Goal: Task Accomplishment & Management: Complete application form

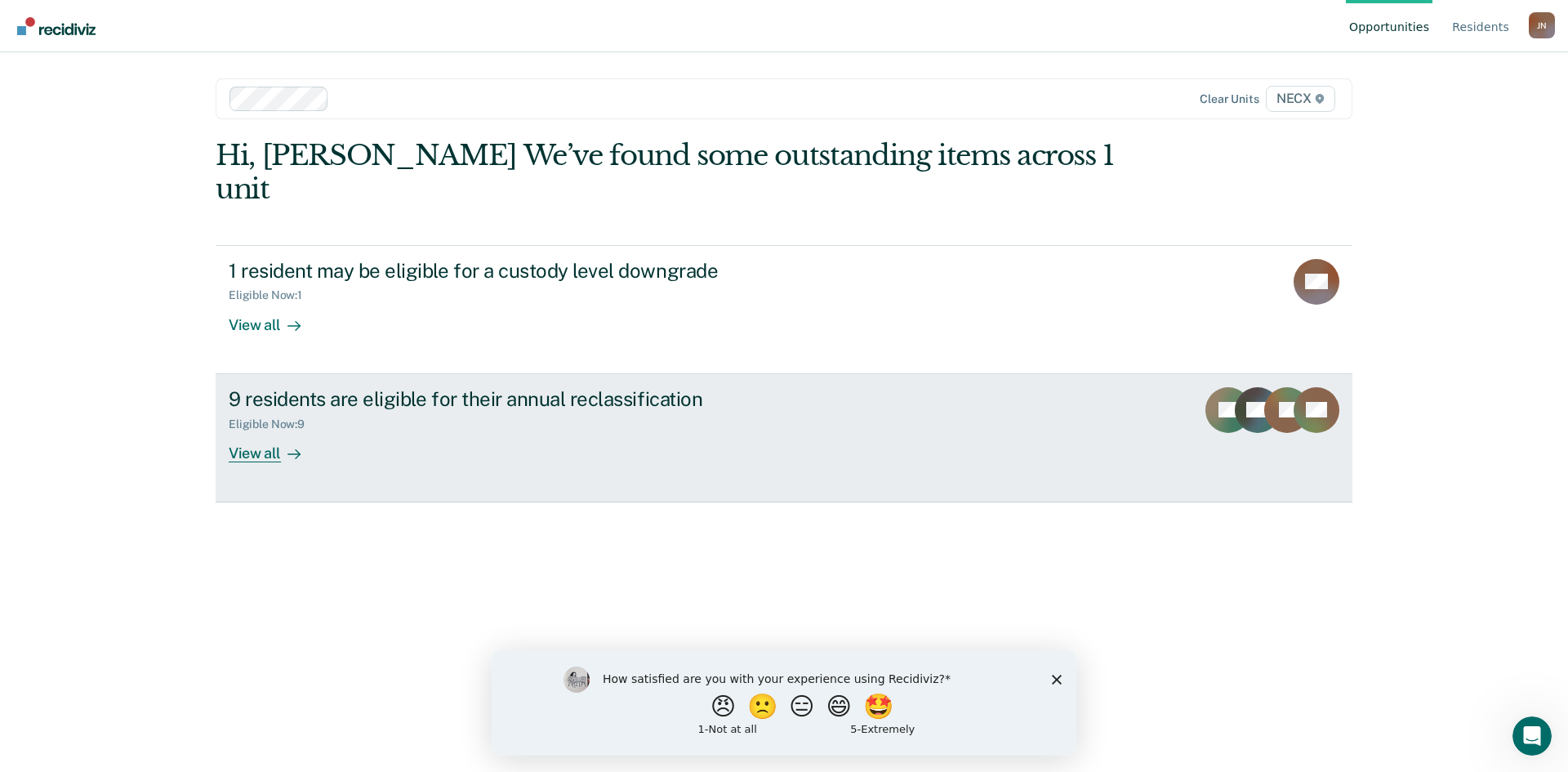
click at [500, 399] on div "9 residents are eligible for their annual reclassification Eligible Now : 9 Vie…" at bounding box center [535, 424] width 613 height 75
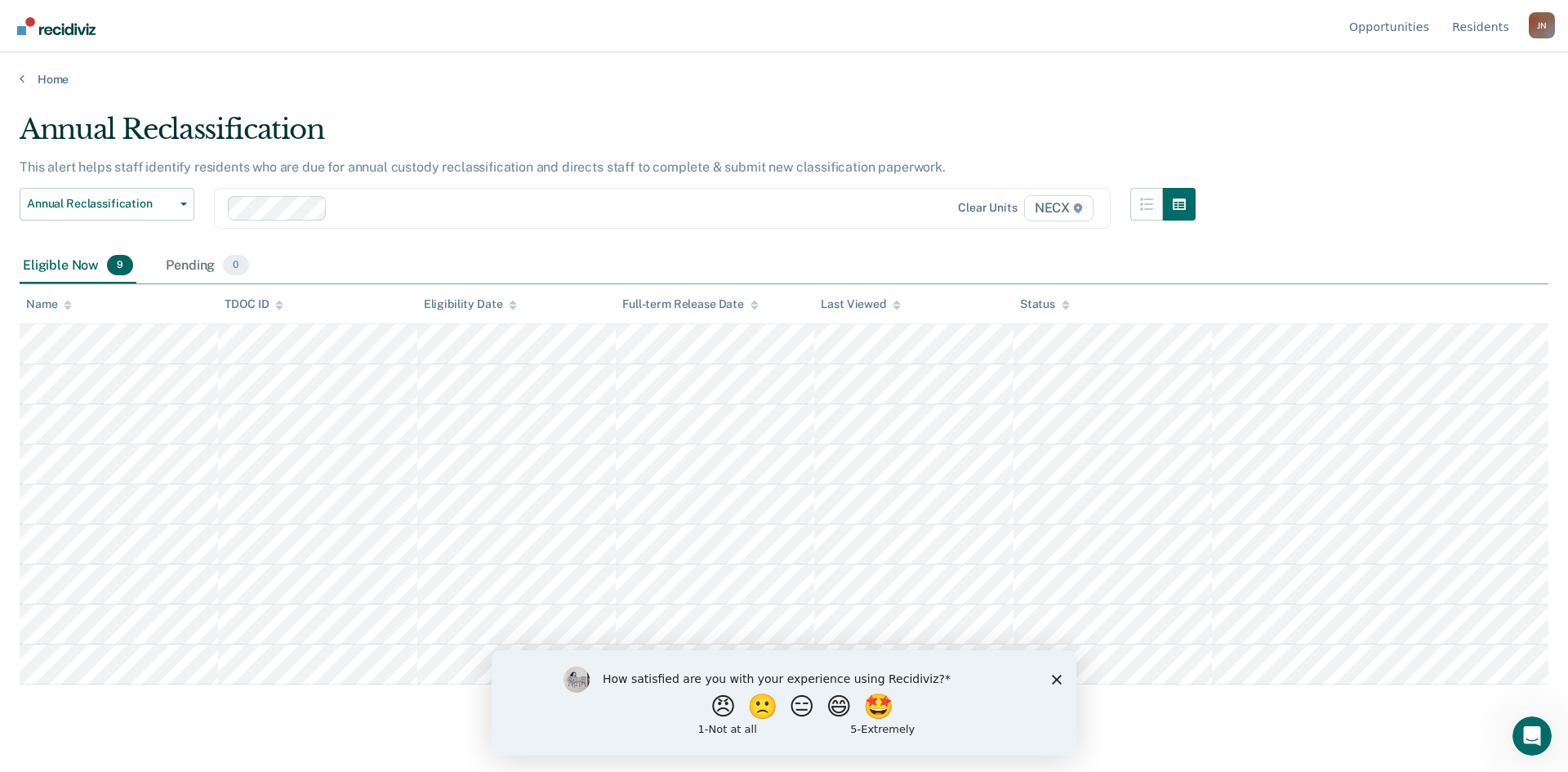
click at [1057, 681] on icon "Close survey" at bounding box center [1057, 679] width 10 height 10
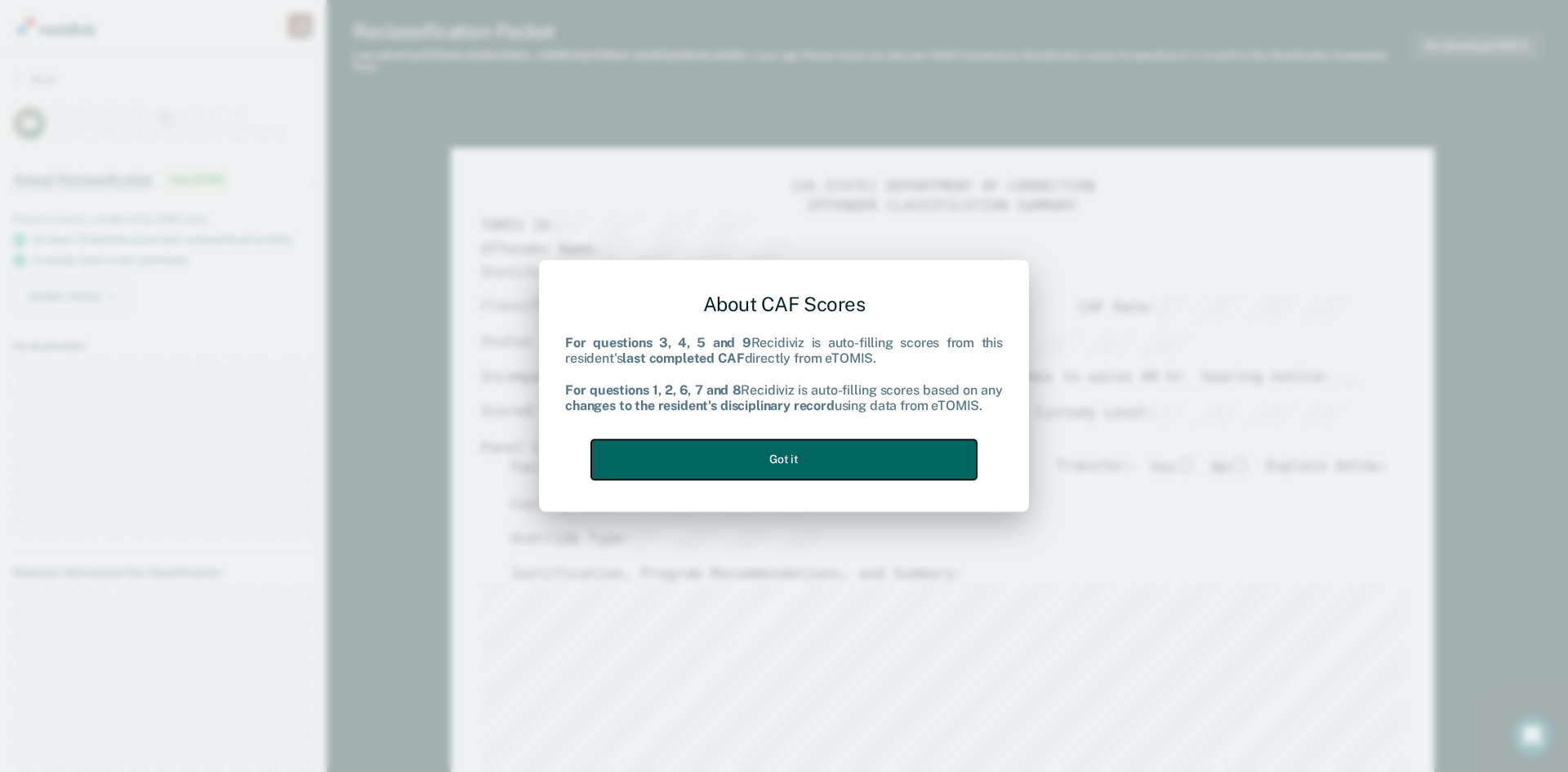
click at [798, 462] on button "Got it" at bounding box center [784, 460] width 385 height 40
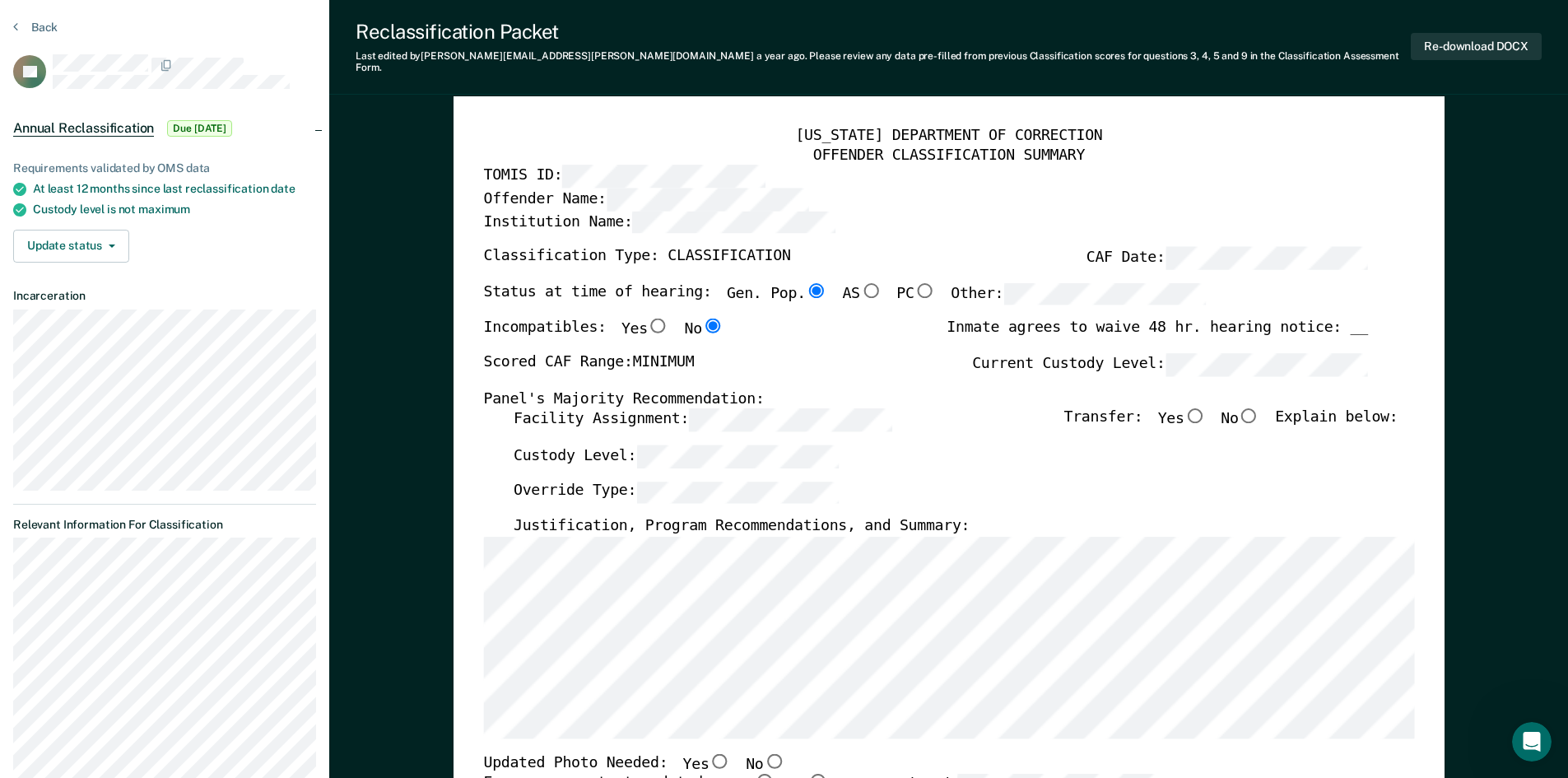
scroll to position [82, 0]
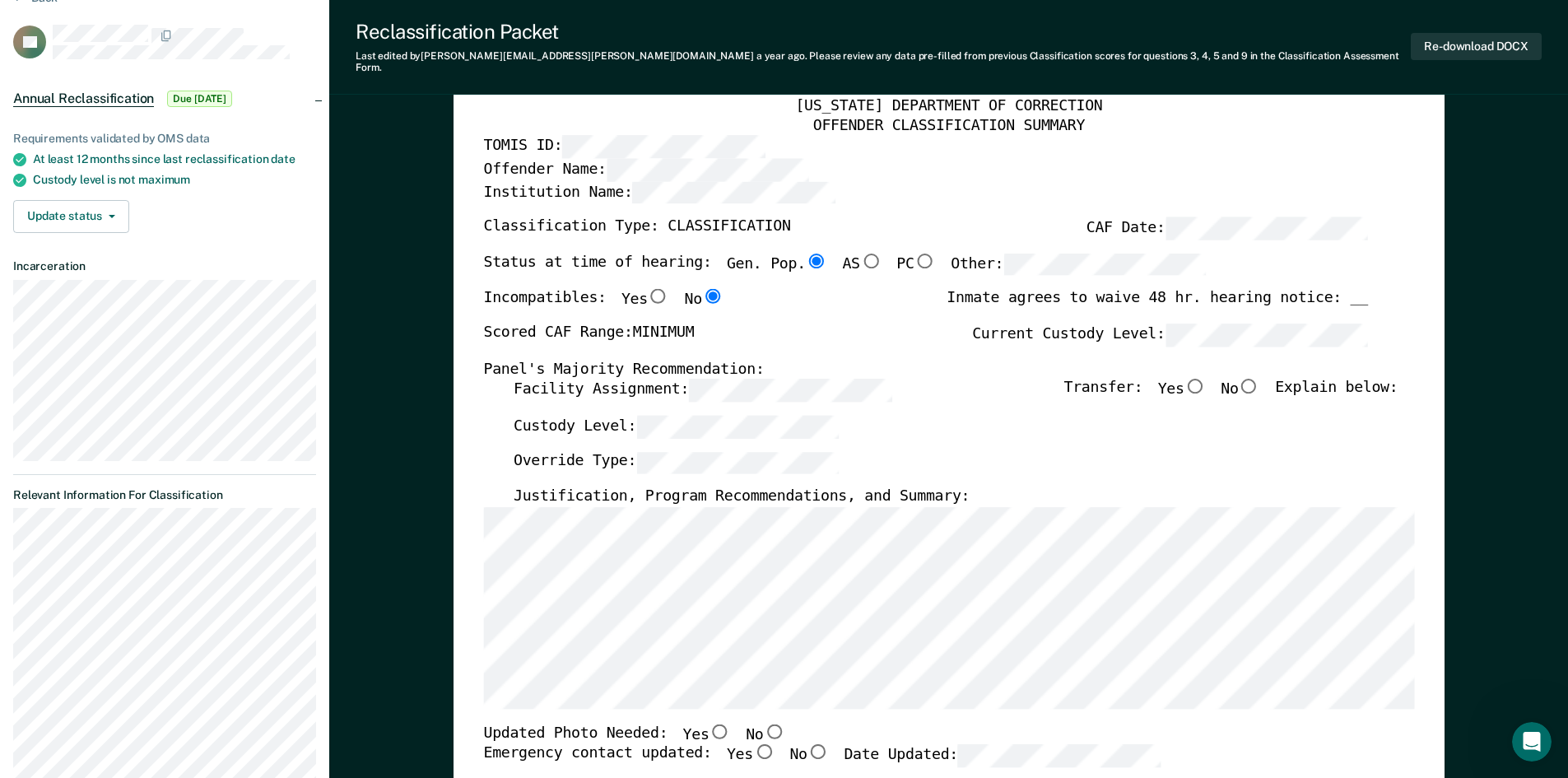
click at [1258, 379] on input "No" at bounding box center [1248, 386] width 21 height 15
type textarea "x"
radio input "true"
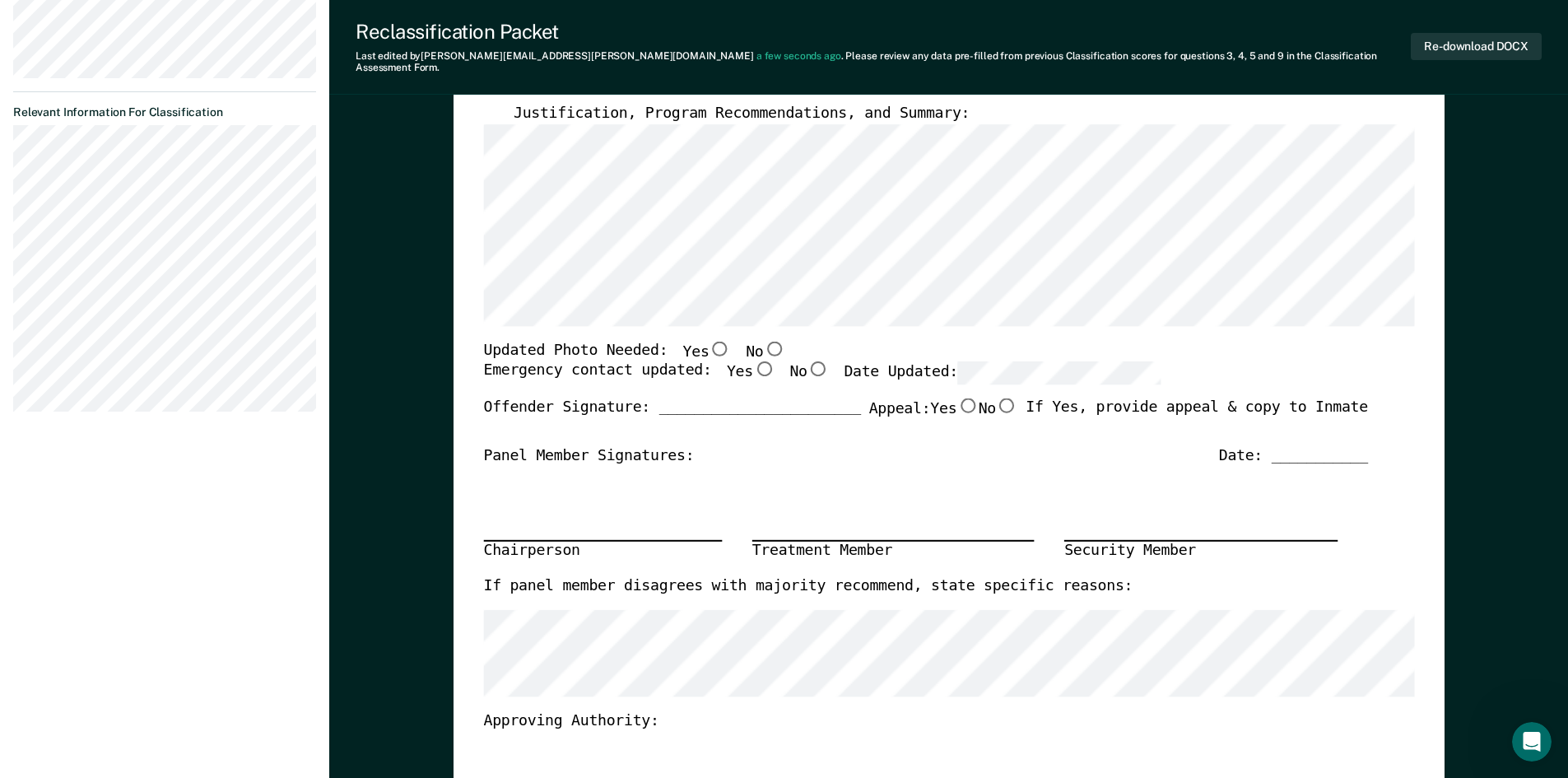
scroll to position [494, 0]
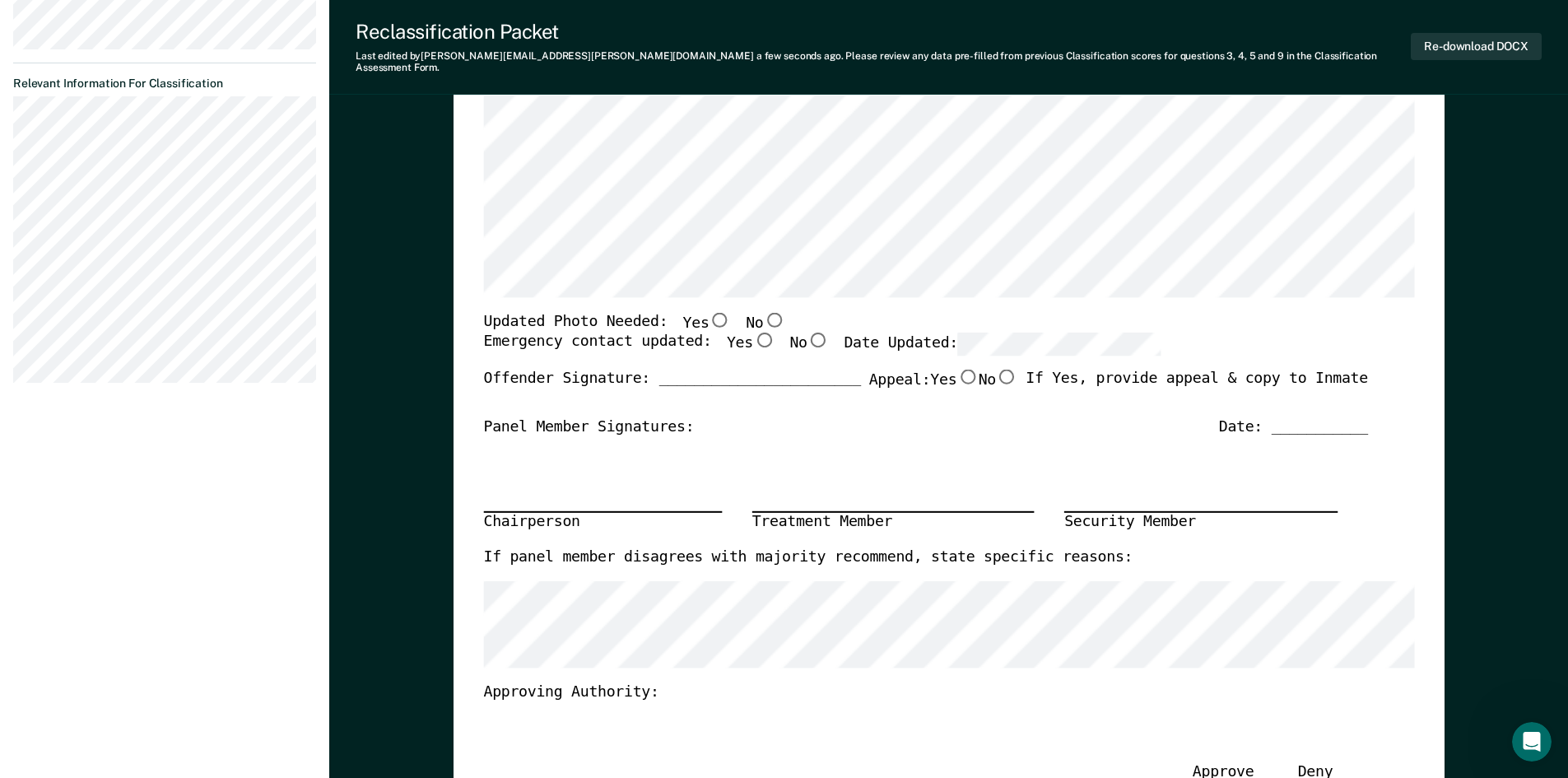
click at [752, 333] on input "Yes" at bounding box center [762, 340] width 21 height 15
type textarea "x"
radio input "true"
click at [1295, 417] on div "Date: ___________" at bounding box center [1292, 427] width 149 height 20
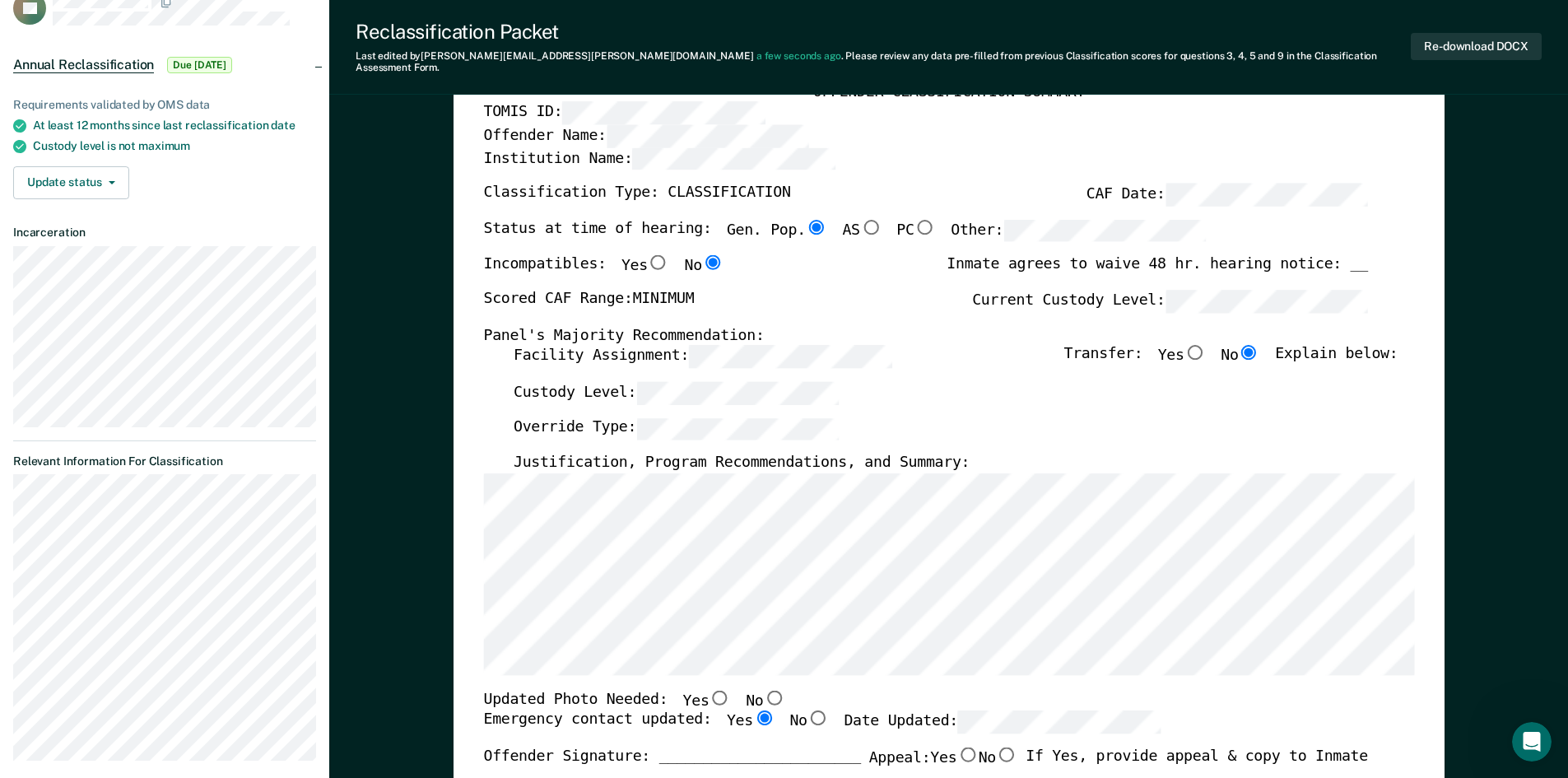
scroll to position [0, 0]
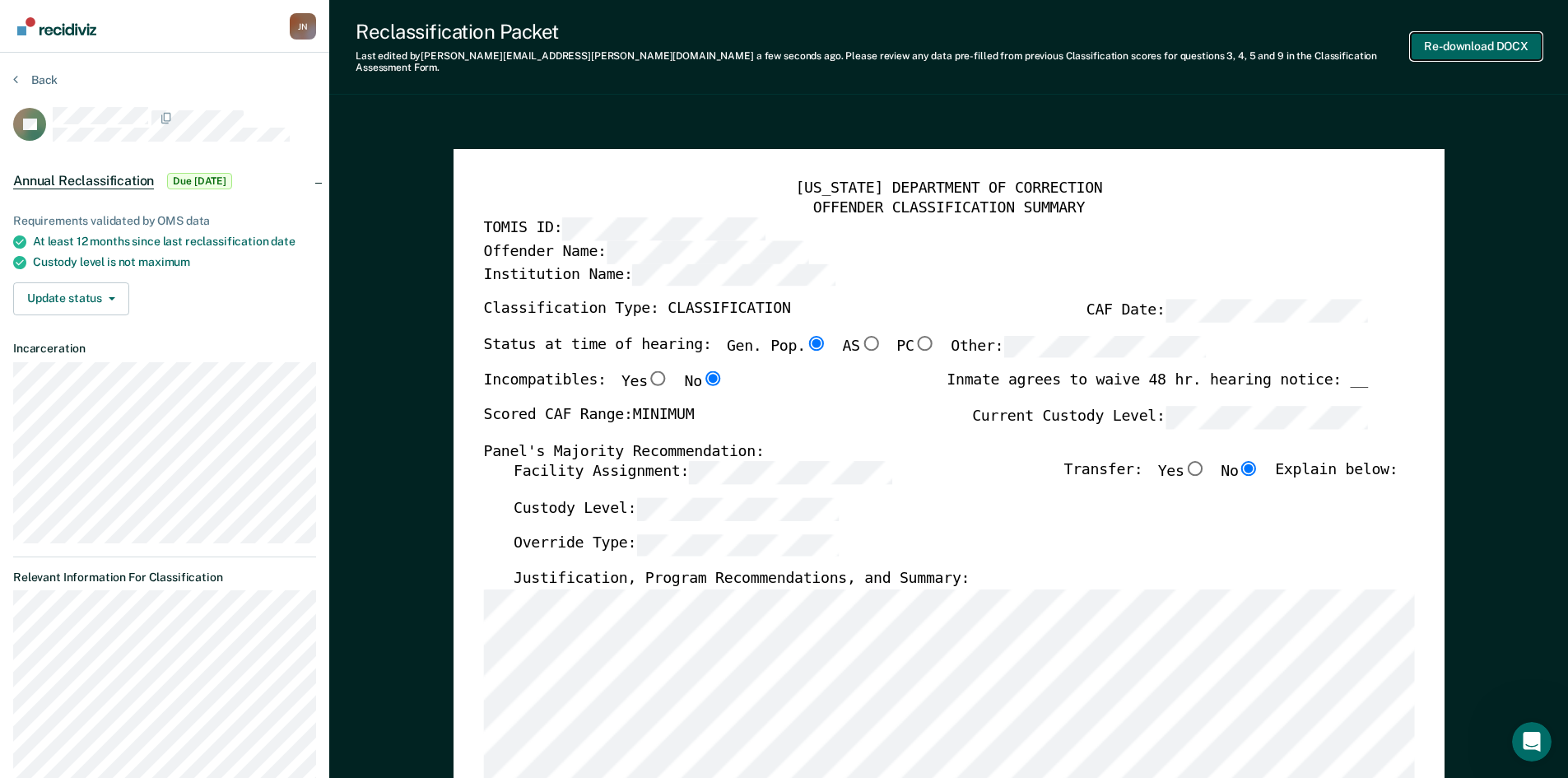
click at [1465, 46] on button "Re-download DOCX" at bounding box center [1476, 47] width 131 height 27
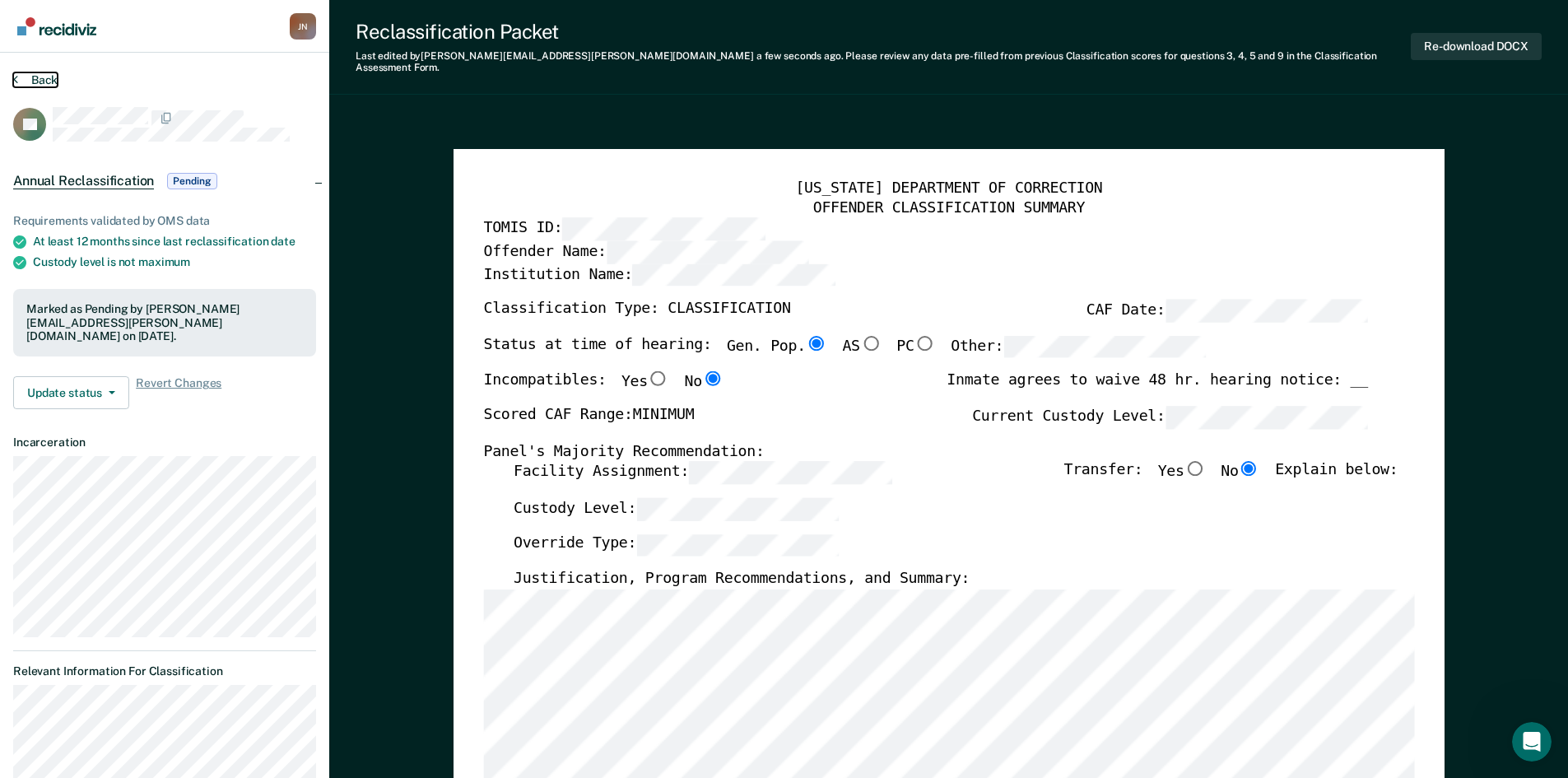
click at [36, 78] on button "Back" at bounding box center [35, 79] width 45 height 15
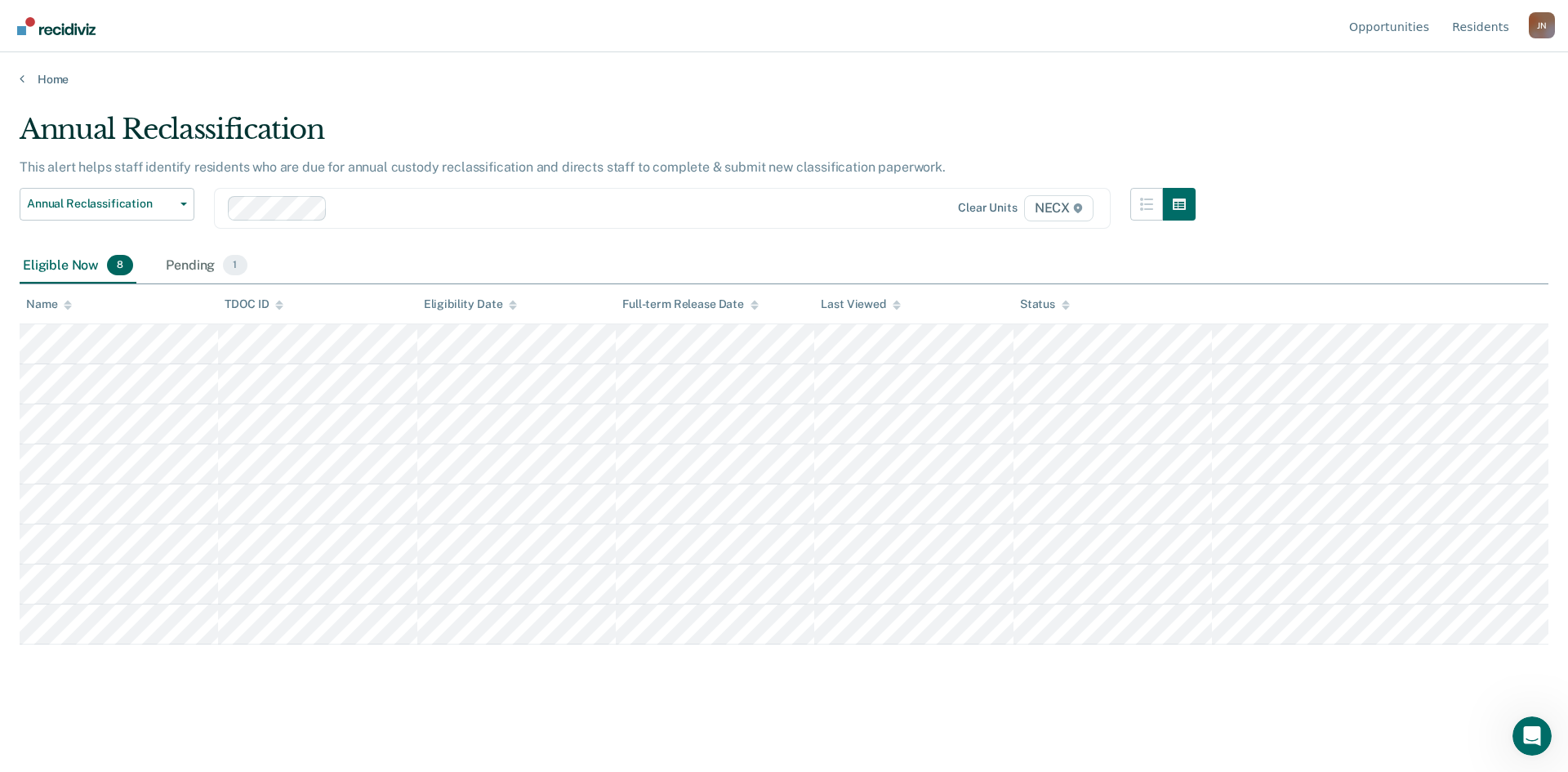
click at [1120, 21] on nav "Opportunities Resident s [PERSON_NAME] [PERSON_NAME] Profile How it works Log O…" at bounding box center [784, 25] width 1542 height 52
click at [201, 273] on div "Pending 1" at bounding box center [206, 266] width 88 height 36
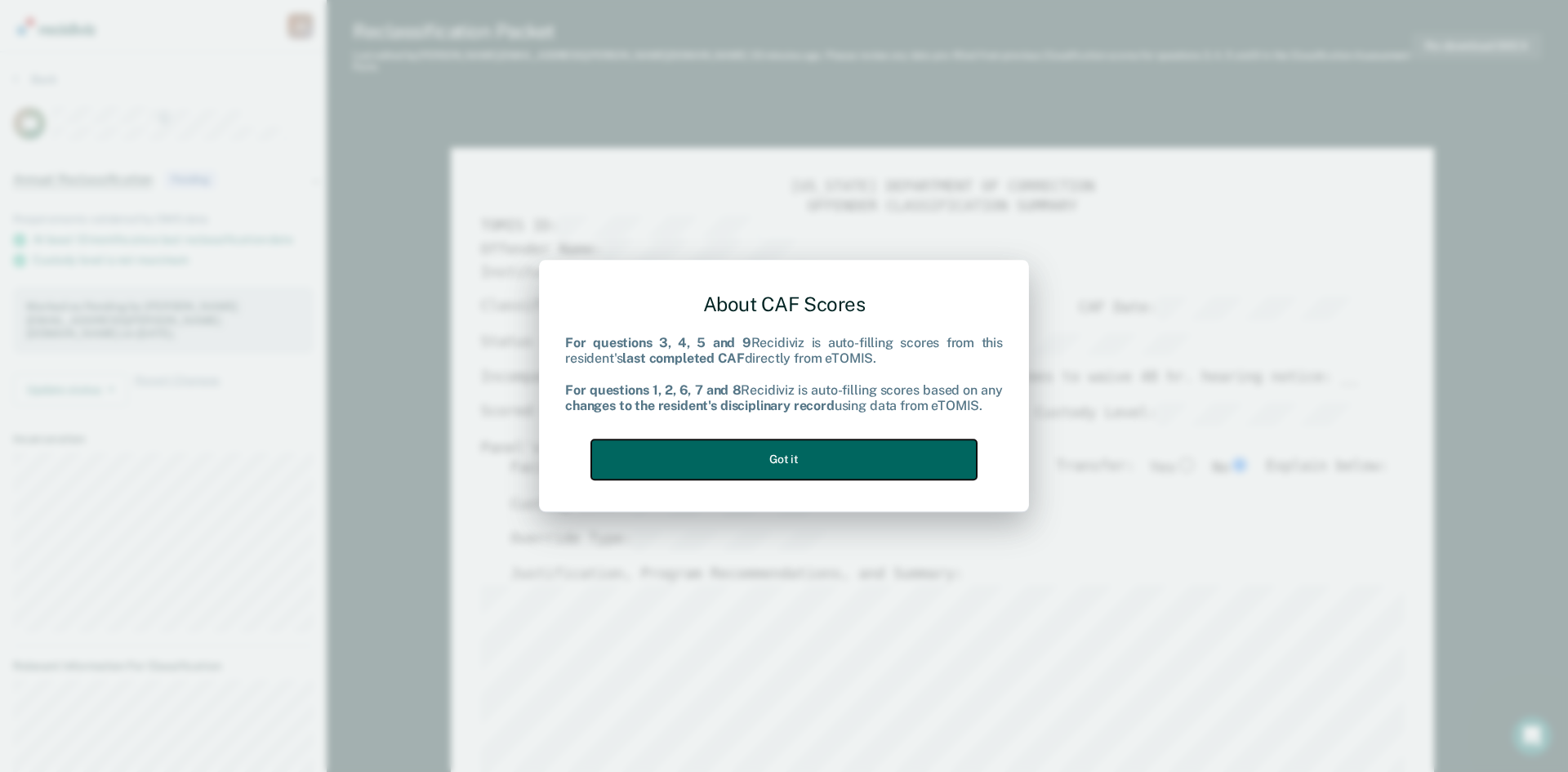
click at [813, 458] on button "Got it" at bounding box center [784, 460] width 385 height 40
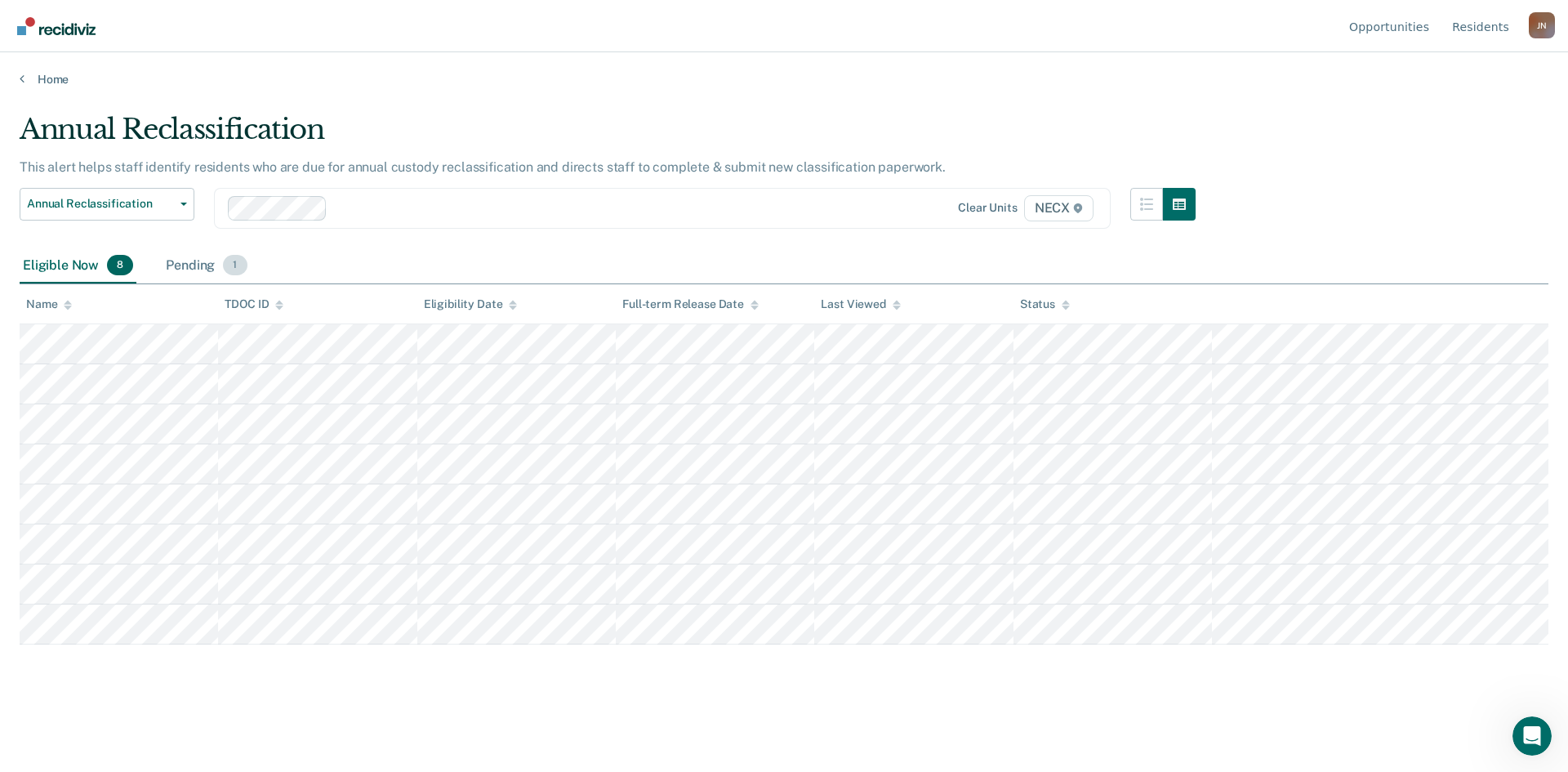
click at [187, 272] on div "Pending 1" at bounding box center [206, 266] width 88 height 36
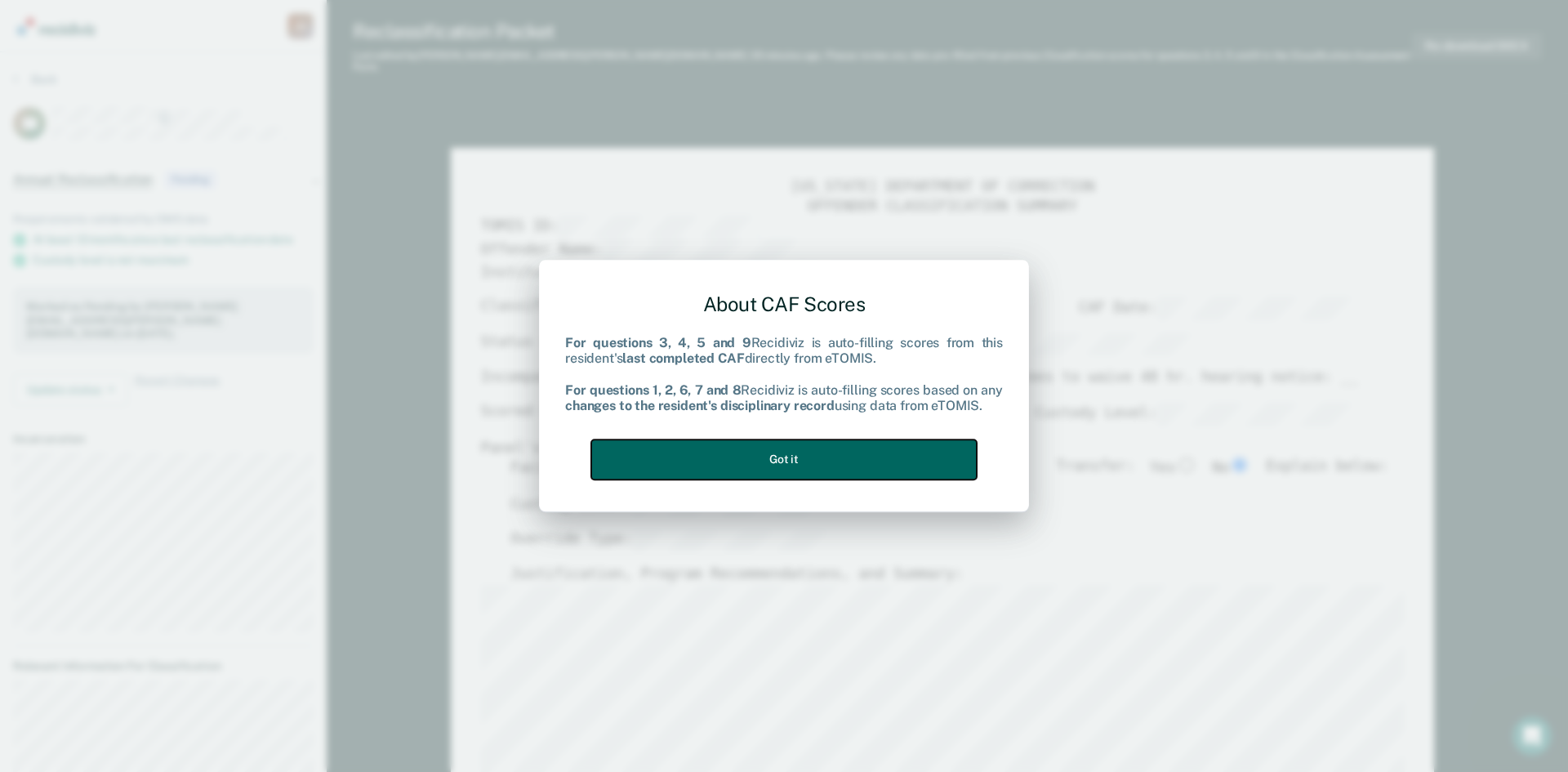
click at [812, 458] on button "Got it" at bounding box center [784, 460] width 385 height 40
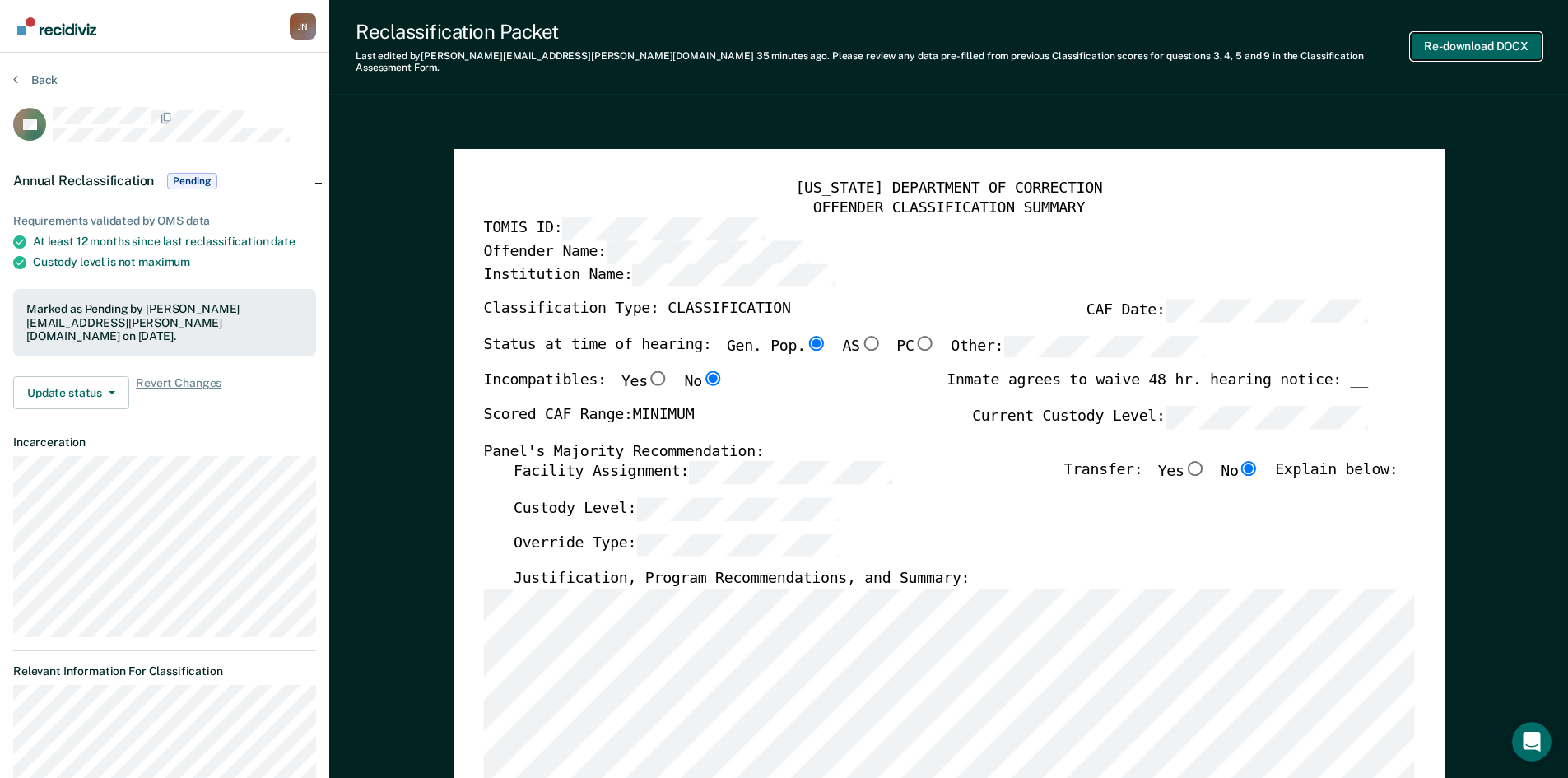
click at [1480, 36] on button "Re-download DOCX" at bounding box center [1476, 47] width 131 height 27
type textarea "x"
